Goal: Information Seeking & Learning: Learn about a topic

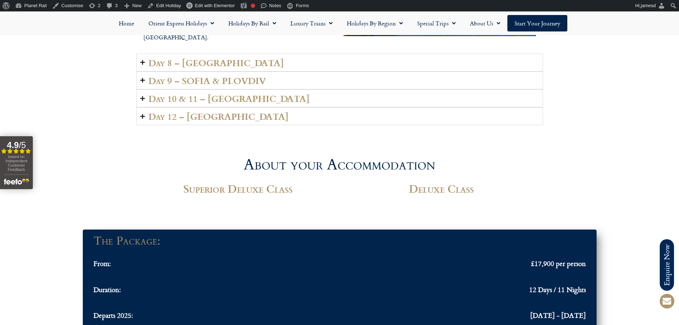
scroll to position [1725, 0]
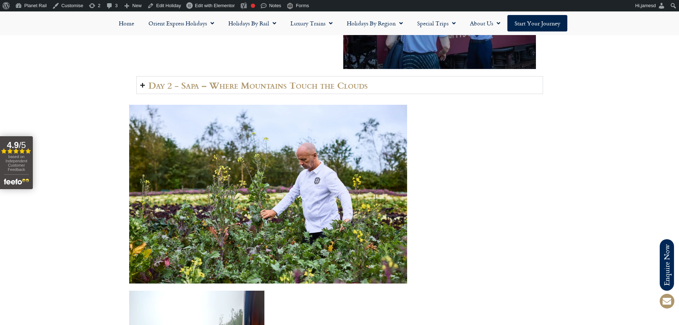
scroll to position [1028, 0]
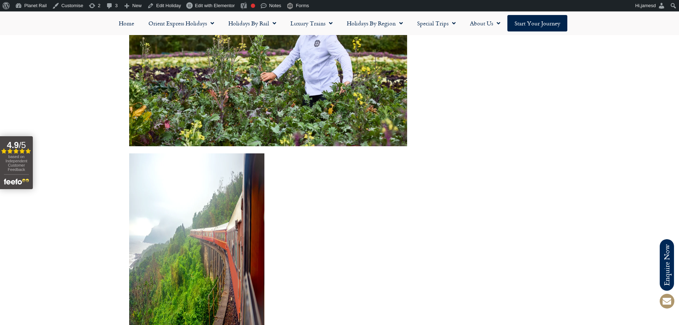
scroll to position [1242, 0]
